Goal: Task Accomplishment & Management: Understand process/instructions

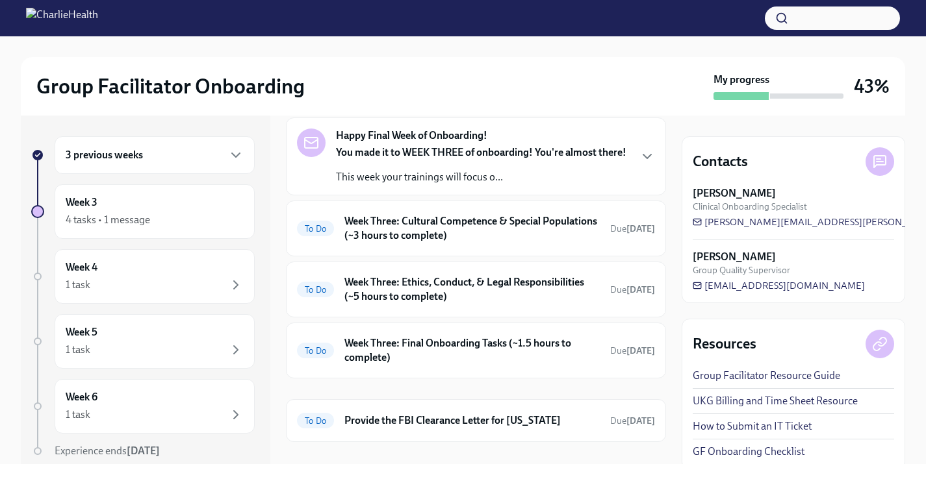
scroll to position [77, 0]
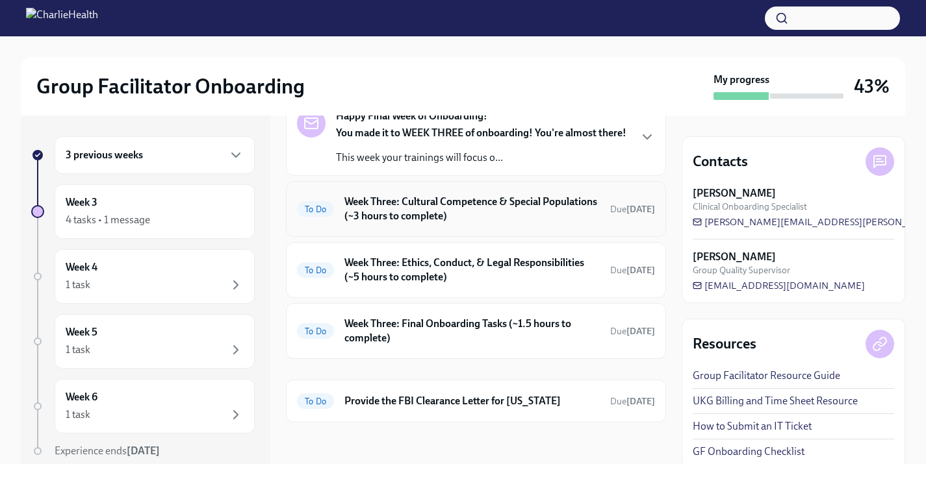
click at [469, 213] on h6 "Week Three: Cultural Competence & Special Populations (~3 hours to complete)" at bounding box center [471, 209] width 255 height 29
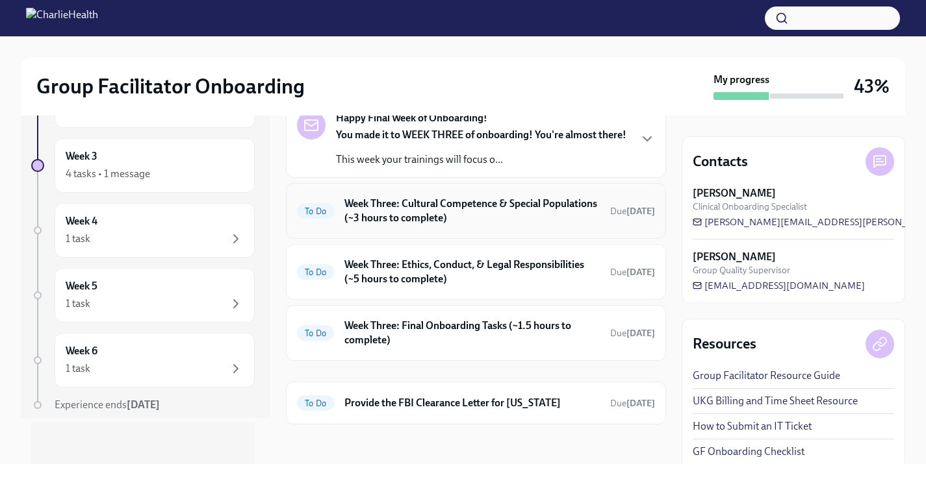
scroll to position [77, 0]
click at [448, 208] on h6 "Week Three: Cultural Competence & Special Populations (~3 hours to complete)" at bounding box center [471, 210] width 255 height 29
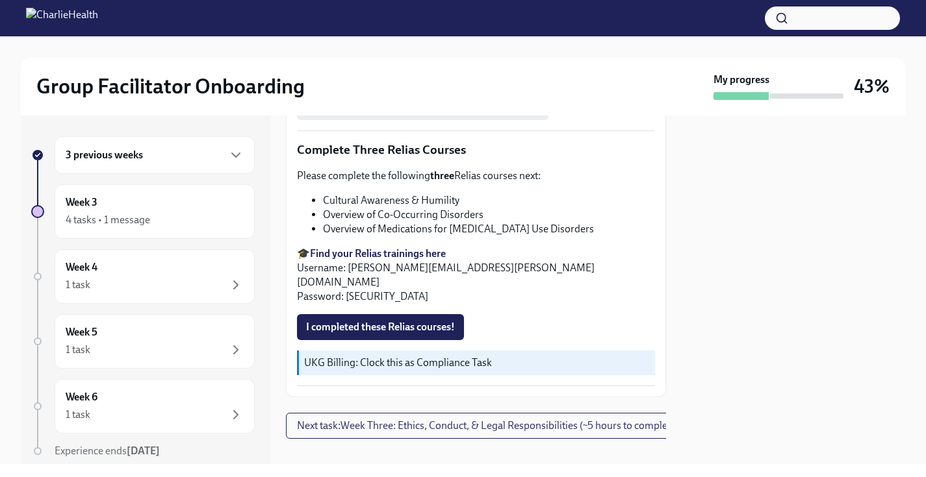
scroll to position [978, 0]
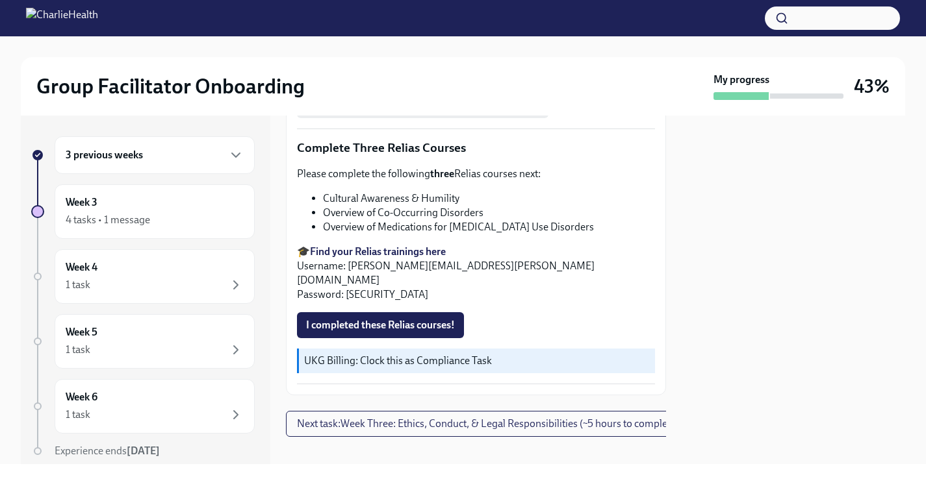
click at [395, 253] on strong "Find your Relias trainings here" at bounding box center [378, 252] width 136 height 12
click at [400, 319] on span "I completed these Relias courses!" at bounding box center [380, 325] width 149 height 13
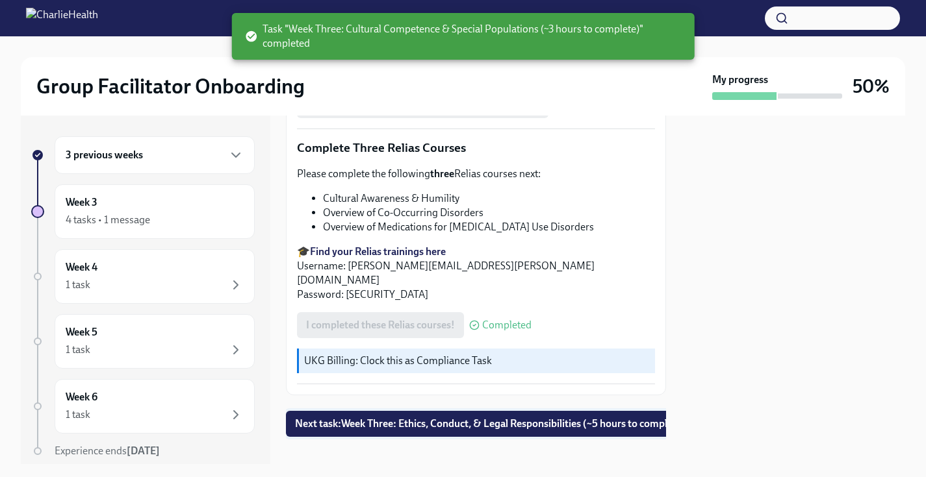
click at [490, 418] on span "Next task : Week Three: Ethics, Conduct, & Legal Responsibilities (~5 hours to …" at bounding box center [490, 424] width 390 height 13
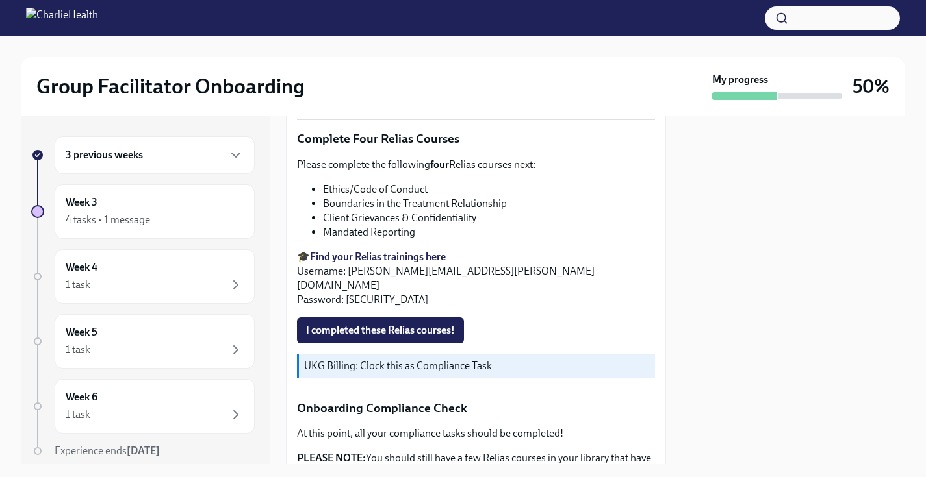
scroll to position [490, 0]
